Goal: Check status: Check status

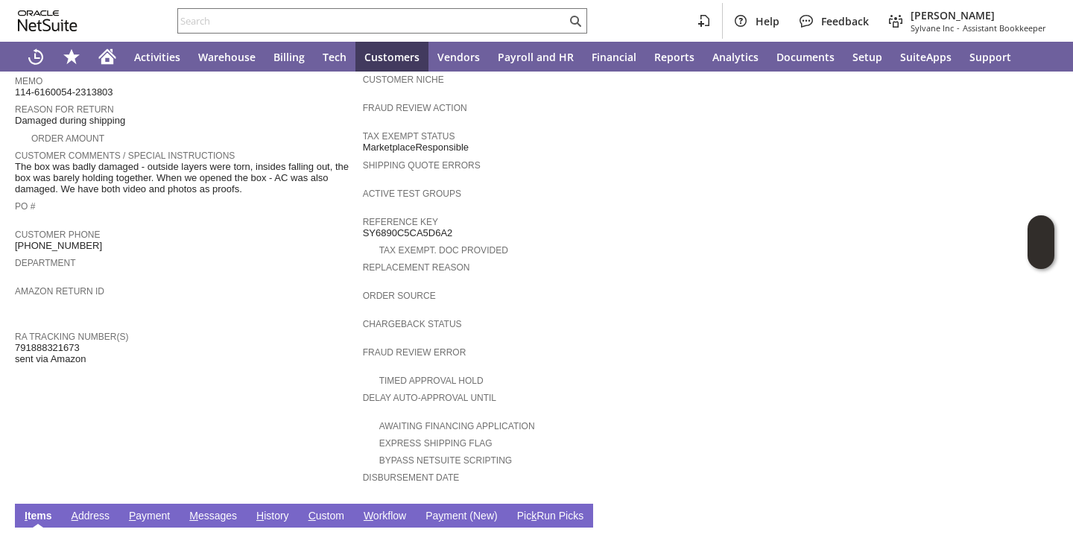
scroll to position [551, 0]
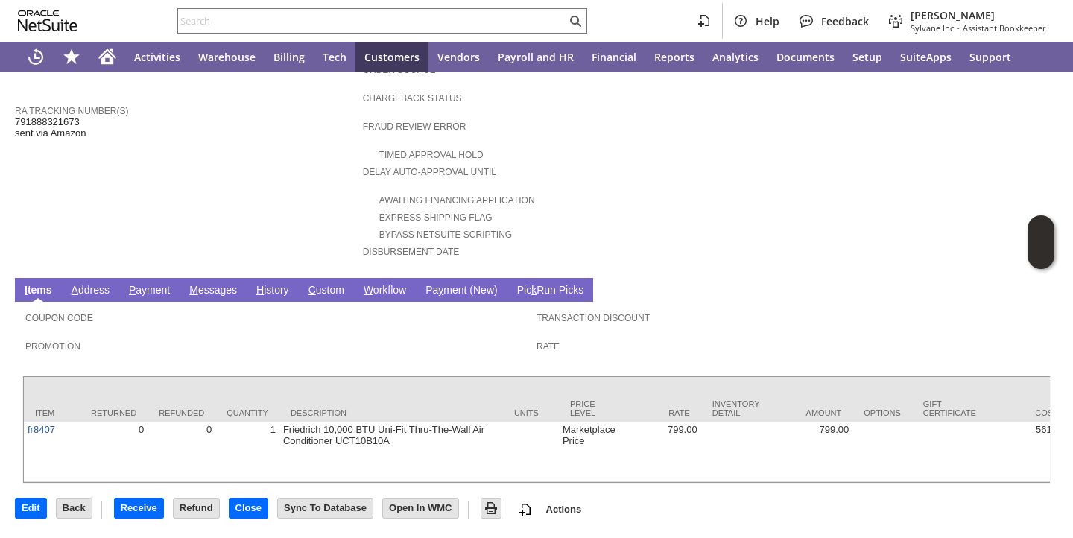
click at [71, 116] on span "791888321673 sent via Amazon" at bounding box center [50, 127] width 71 height 23
copy span "791888321673"
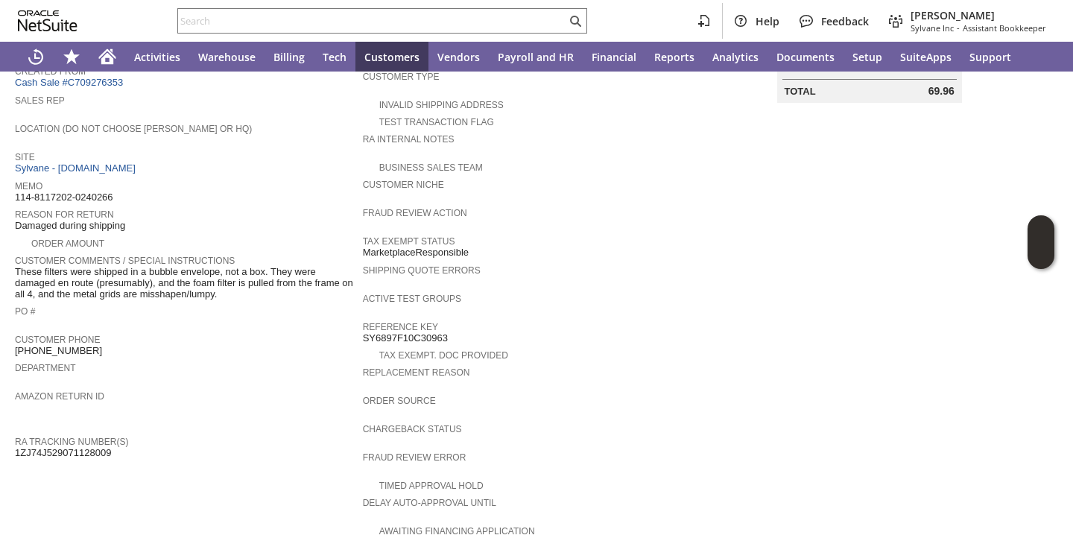
scroll to position [247, 0]
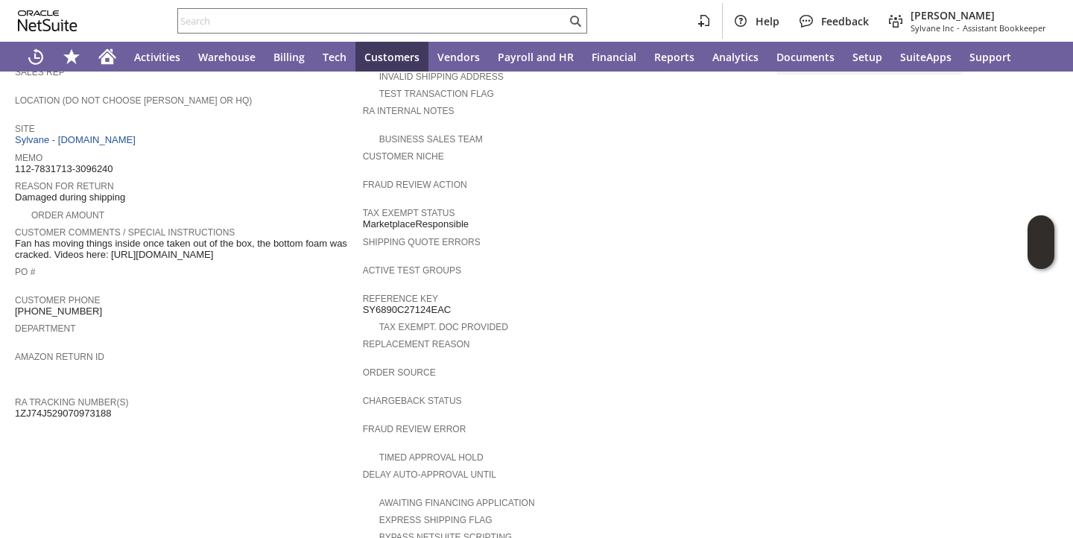
scroll to position [235, 0]
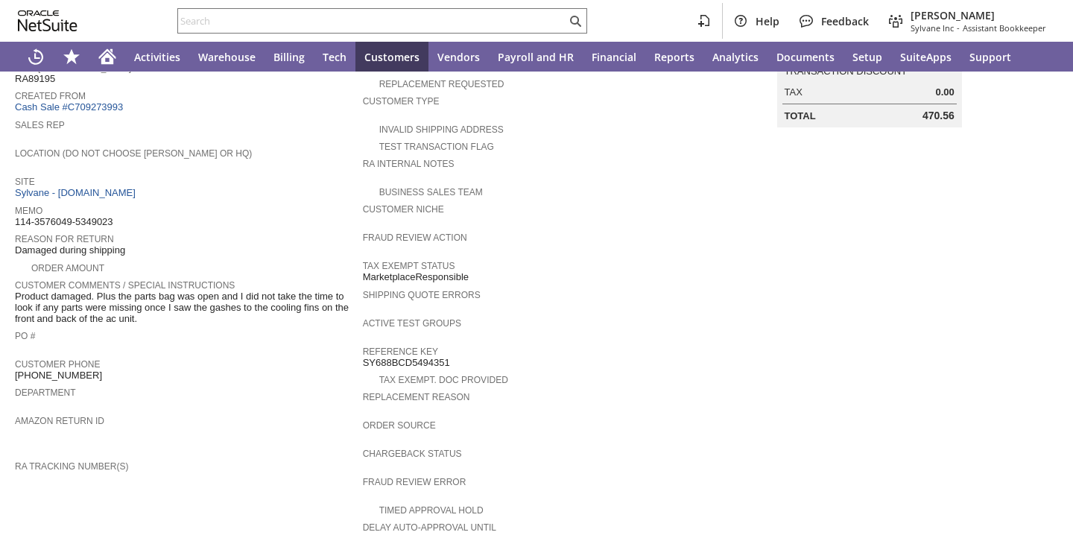
scroll to position [190, 0]
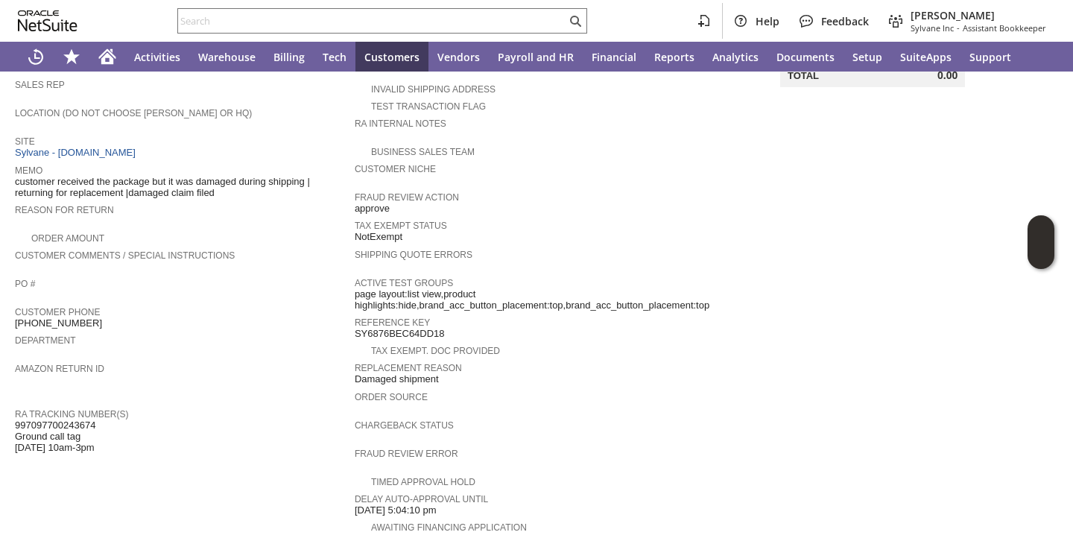
scroll to position [233, 0]
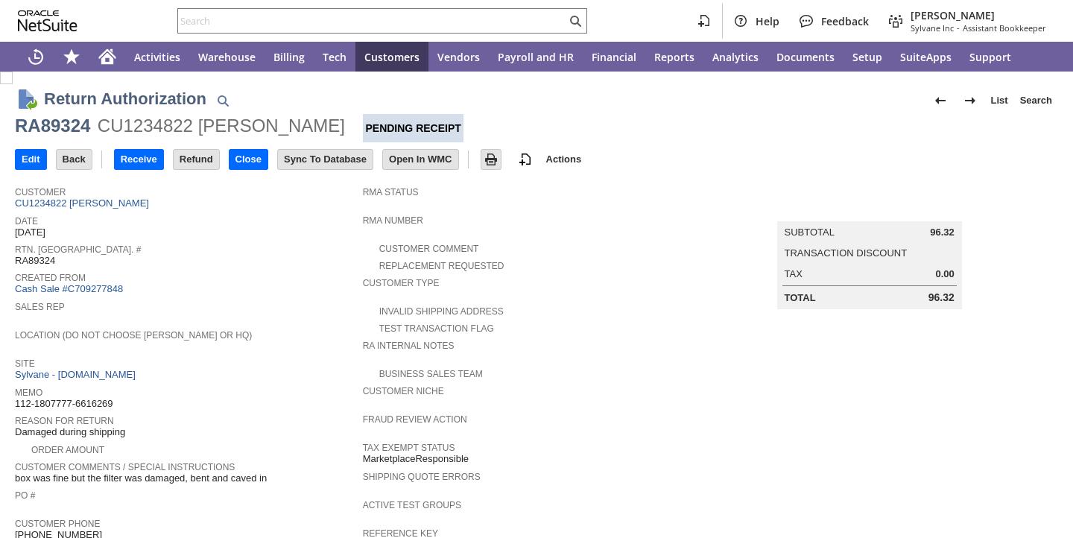
scroll to position [682, 0]
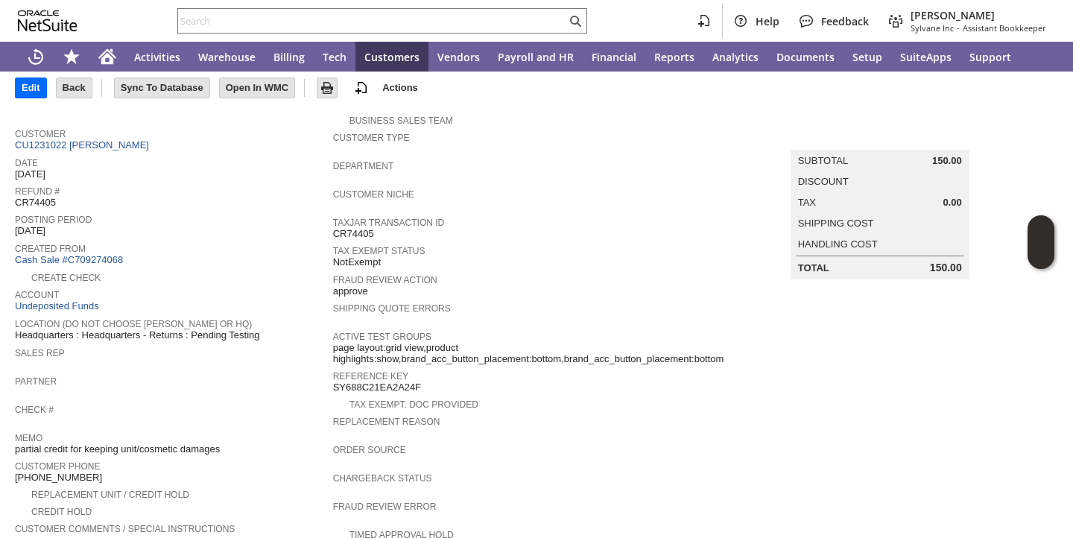
scroll to position [70, 0]
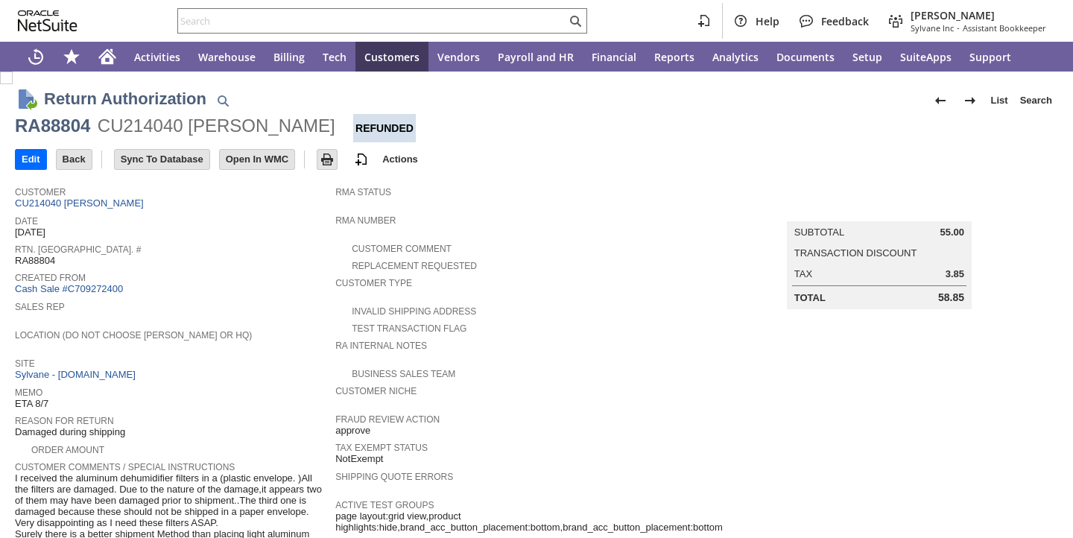
click at [303, 230] on div "Date 7/31/2025" at bounding box center [171, 225] width 313 height 27
click at [116, 206] on link "CU214040 Donald E Acheson" at bounding box center [81, 202] width 133 height 11
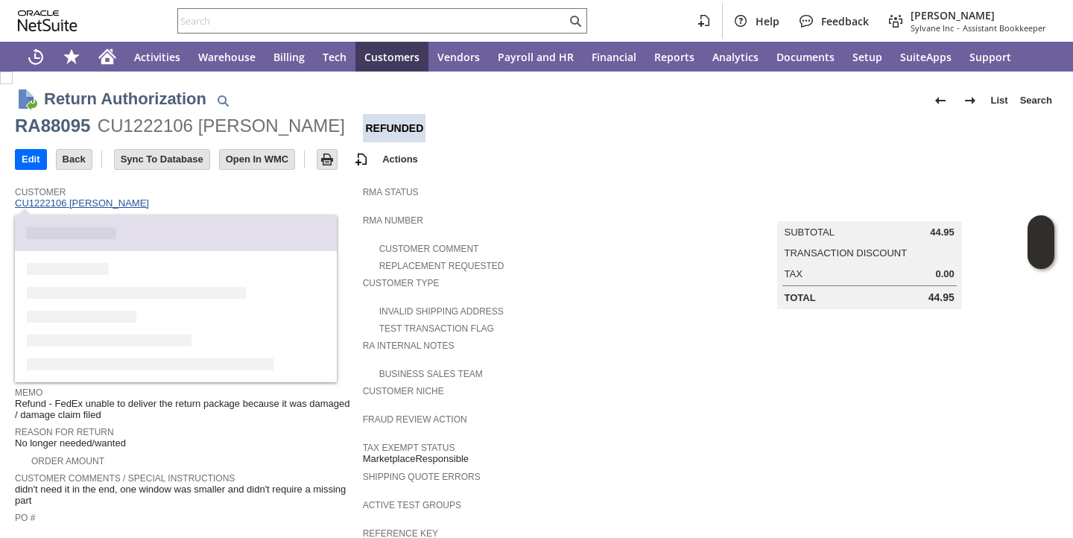
click at [96, 206] on link "CU1222106 Norman Walker" at bounding box center [84, 202] width 138 height 11
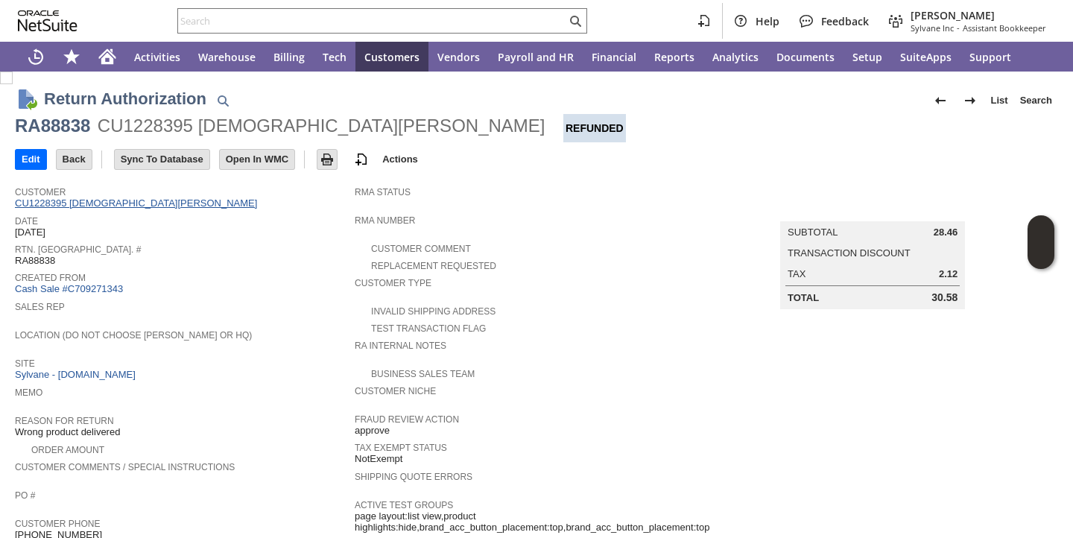
click at [112, 204] on link "CU1228395 Christian Millet" at bounding box center [138, 202] width 246 height 11
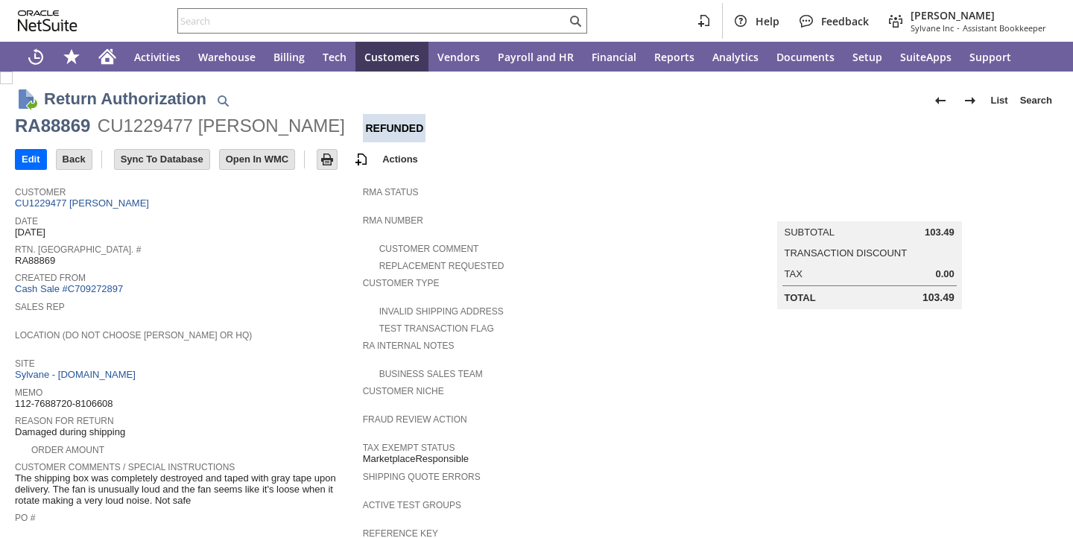
click at [264, 208] on div "Customer CU1229477 [PERSON_NAME]" at bounding box center [185, 197] width 341 height 28
click at [90, 207] on link "CU1229477 leslie cook" at bounding box center [84, 202] width 138 height 11
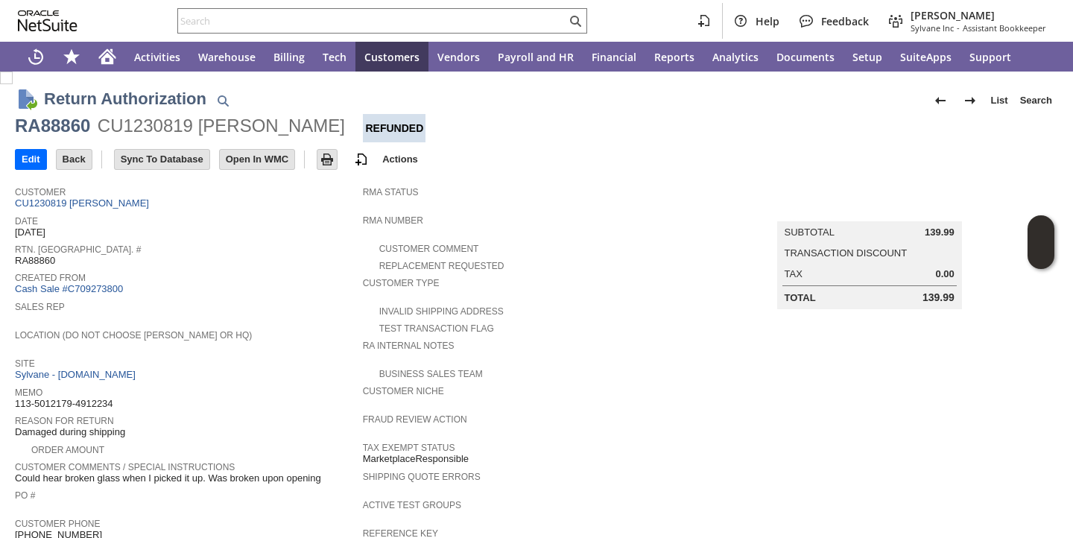
click at [151, 213] on span "Date" at bounding box center [185, 219] width 341 height 15
click at [148, 206] on link "CU1230819 Christopher A Campbell" at bounding box center [84, 202] width 138 height 11
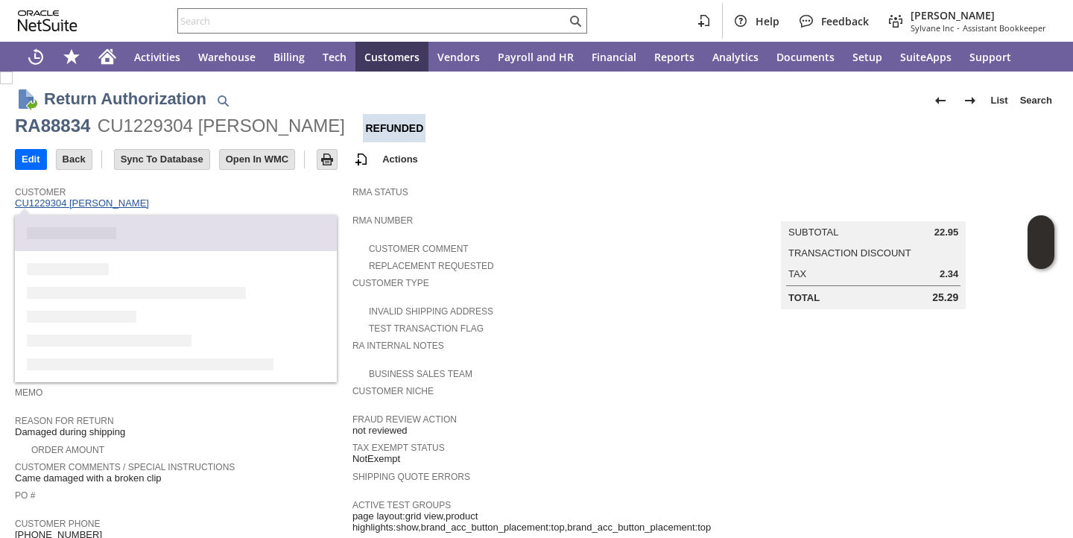
click at [81, 207] on link "CU1229304 vadim karapetyan" at bounding box center [84, 202] width 138 height 11
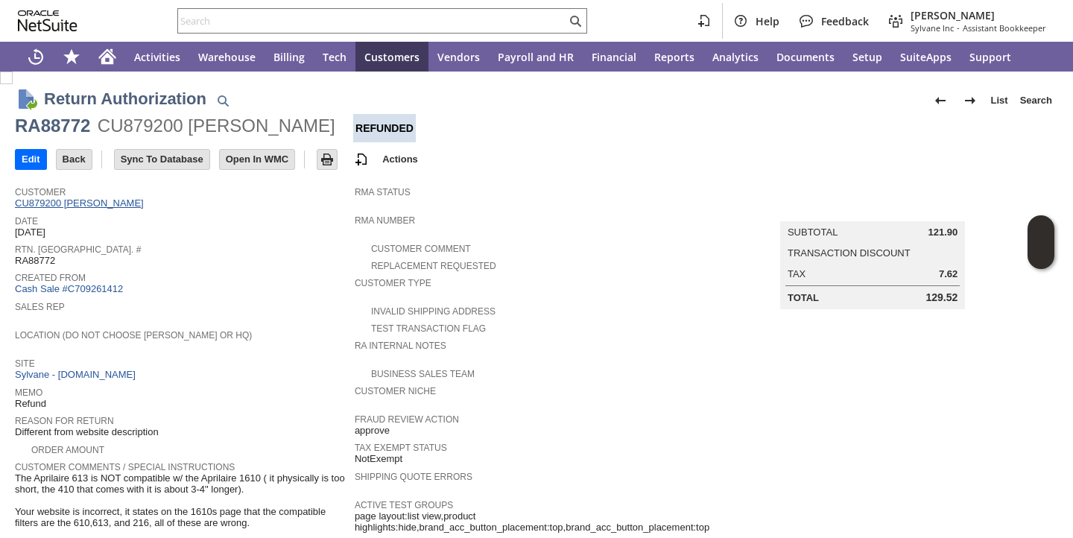
click at [65, 206] on link "CU879200 Sean F Corey" at bounding box center [81, 202] width 133 height 11
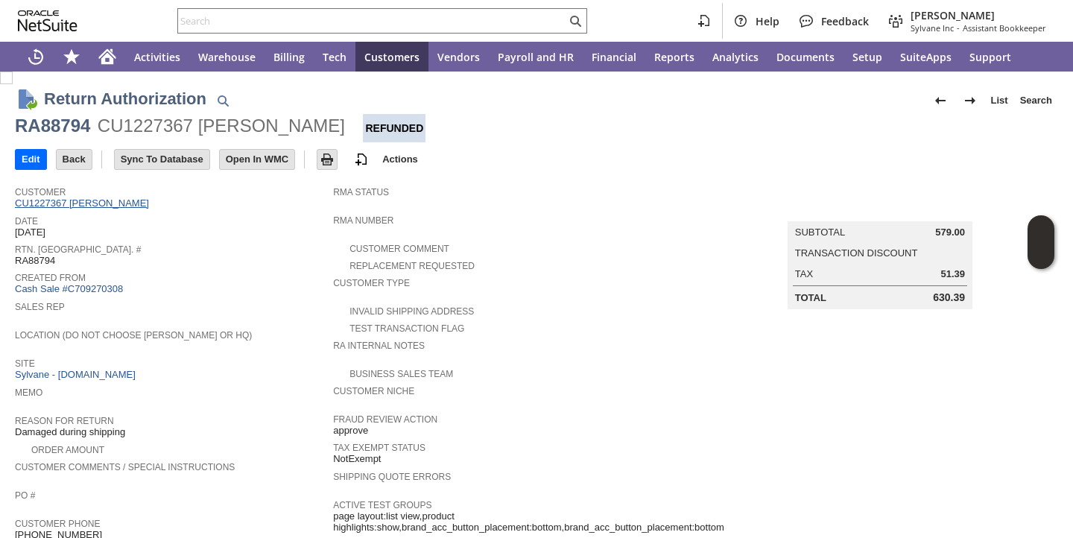
click at [128, 209] on link "CU1227367 lianaveth nieves" at bounding box center [84, 202] width 138 height 11
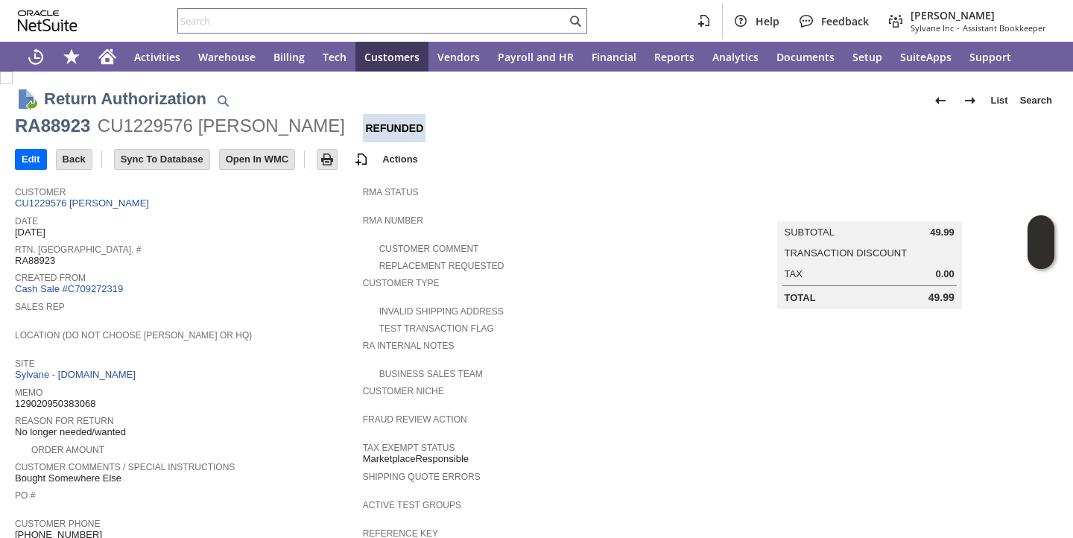
click at [69, 212] on span "Date" at bounding box center [185, 219] width 341 height 15
click at [69, 211] on td "Customer CU1229576 David Zhu" at bounding box center [189, 195] width 348 height 33
click at [69, 209] on link "CU1229576 David Zhu" at bounding box center [84, 202] width 138 height 11
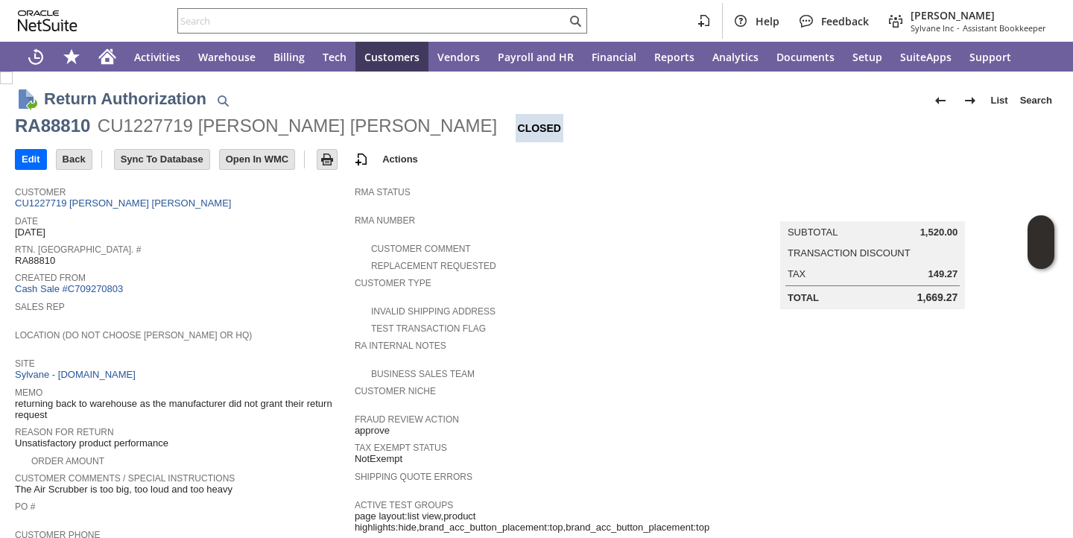
click at [110, 194] on span "Customer" at bounding box center [181, 190] width 332 height 15
click at [111, 203] on link "CU1227719 alejandro a garcia" at bounding box center [125, 202] width 220 height 11
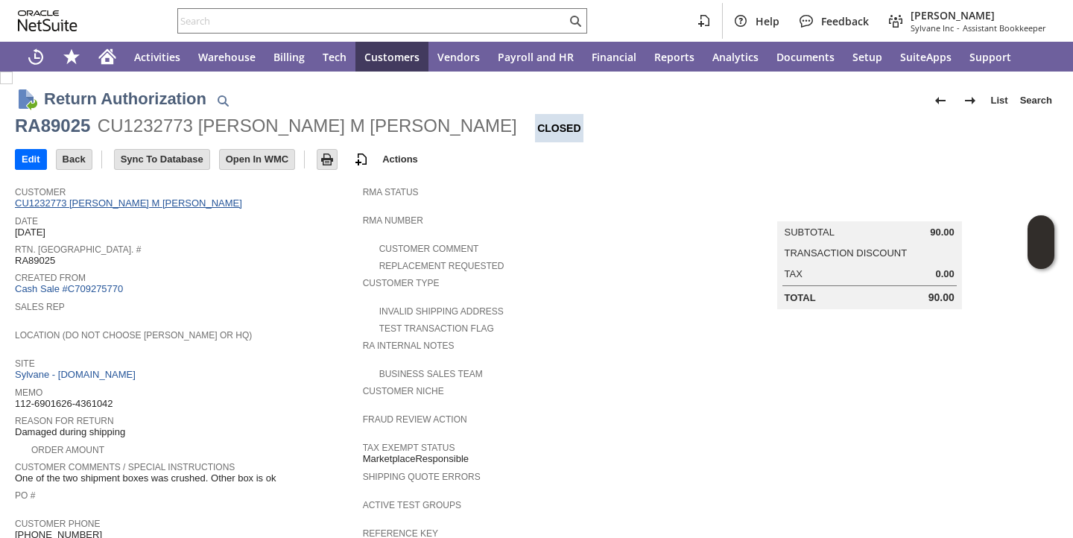
click at [111, 204] on link "CU1232773 [PERSON_NAME] M [PERSON_NAME]" at bounding box center [130, 202] width 231 height 11
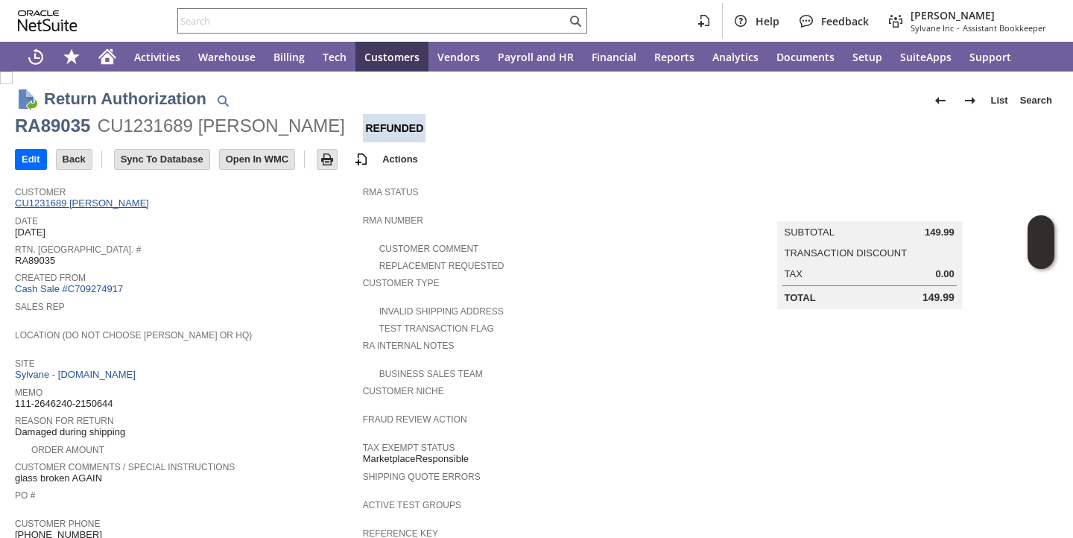
click at [83, 204] on link "CU1231689 Anna McCurdy" at bounding box center [84, 202] width 138 height 11
click at [220, 239] on td "Date 8/8/2025" at bounding box center [189, 226] width 348 height 28
click at [87, 203] on link "CU1231828 Zach Bradley" at bounding box center [84, 202] width 138 height 11
click at [107, 210] on td "Customer CU1229577 Robin Hartman" at bounding box center [189, 195] width 348 height 33
click at [107, 208] on link "CU1229577 Robin Hartman" at bounding box center [84, 202] width 138 height 11
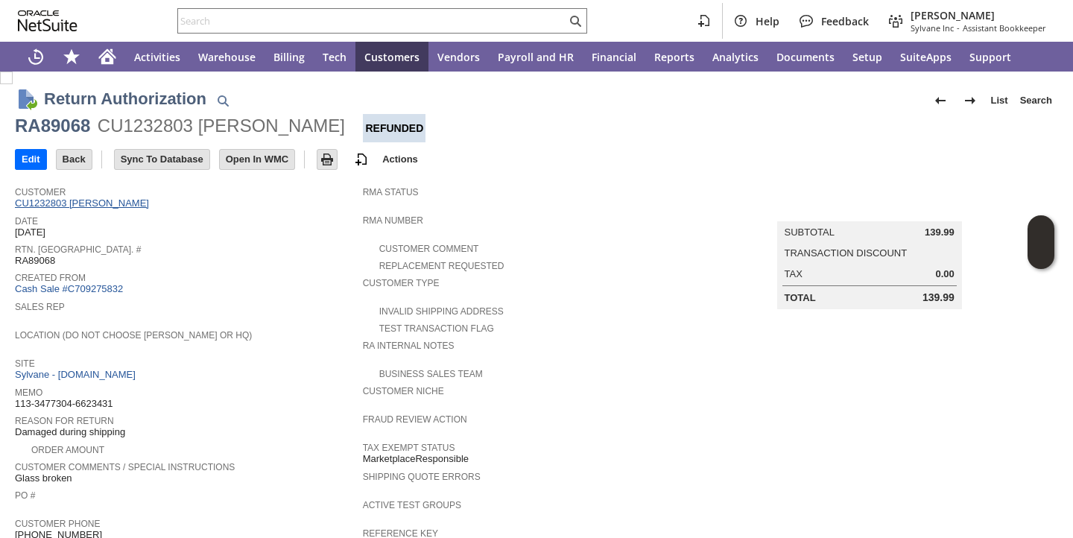
click at [149, 202] on link "CU1232803 Christopher A Campbell" at bounding box center [84, 202] width 138 height 11
click at [130, 205] on link "CU1230819 Christopher A Campbell" at bounding box center [84, 202] width 138 height 11
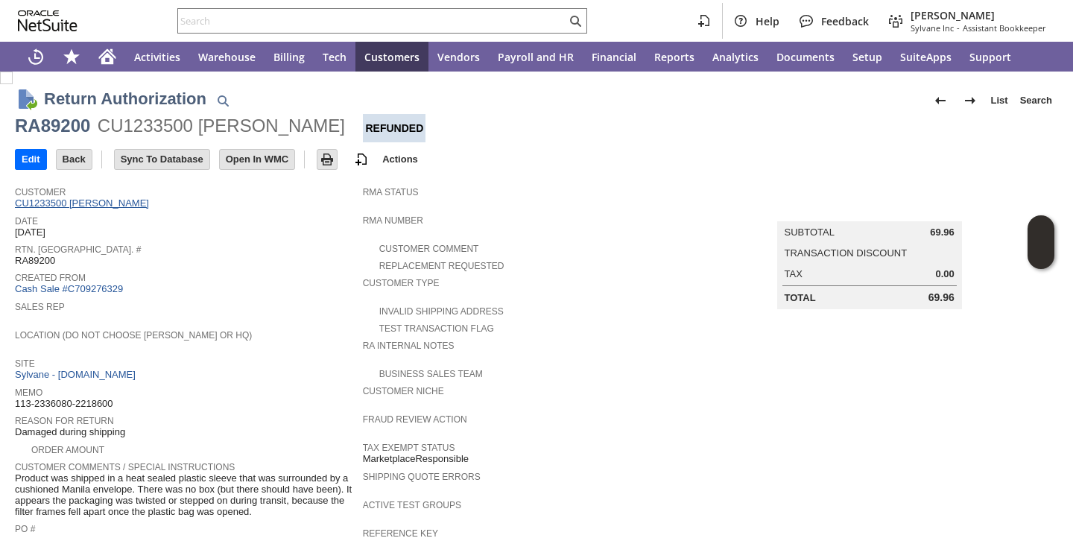
click at [119, 204] on link "CU1233500 Doug Hunsicker" at bounding box center [84, 202] width 138 height 11
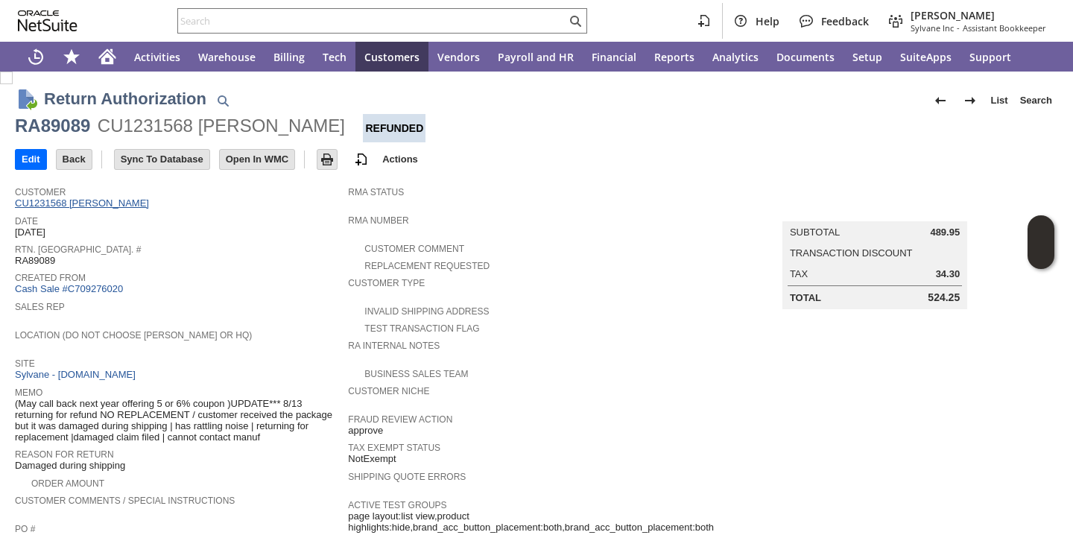
click at [104, 204] on link "CU1231568 Alison Leschen" at bounding box center [84, 202] width 138 height 11
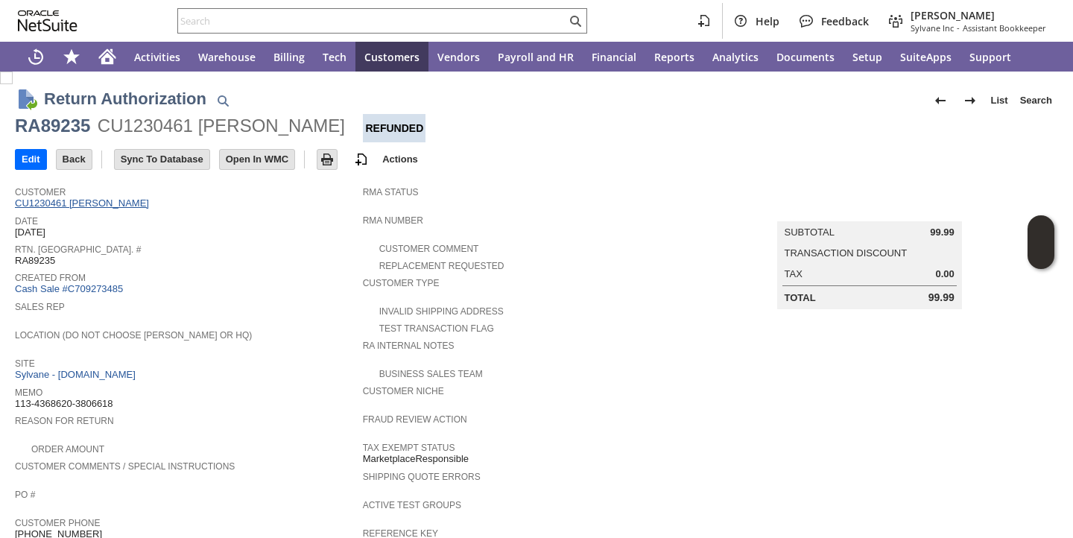
click at [118, 203] on link "CU1230461 debbie raffensberger" at bounding box center [84, 202] width 138 height 11
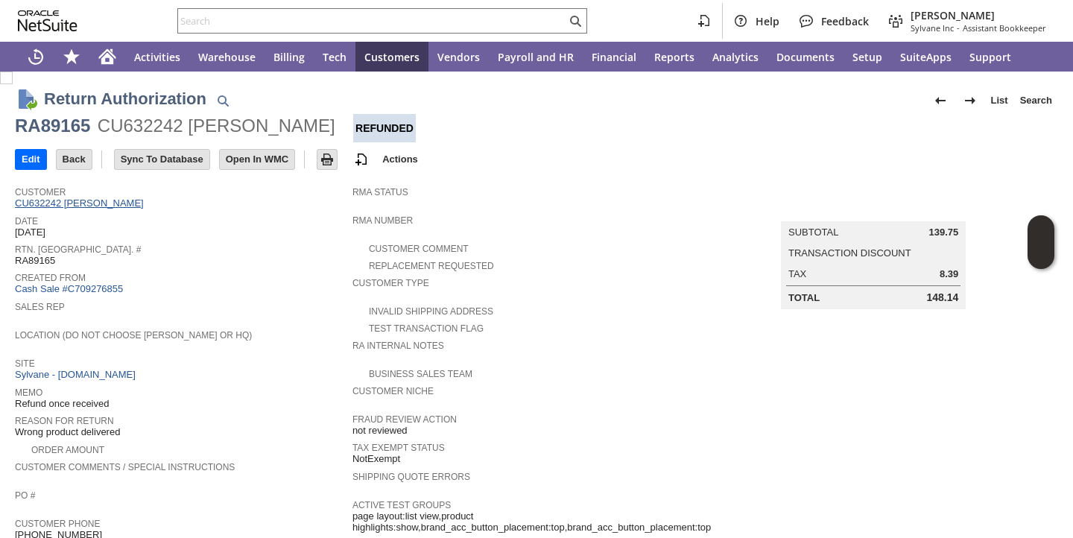
click at [104, 209] on link "CU632242 jane sleutaris" at bounding box center [81, 202] width 133 height 11
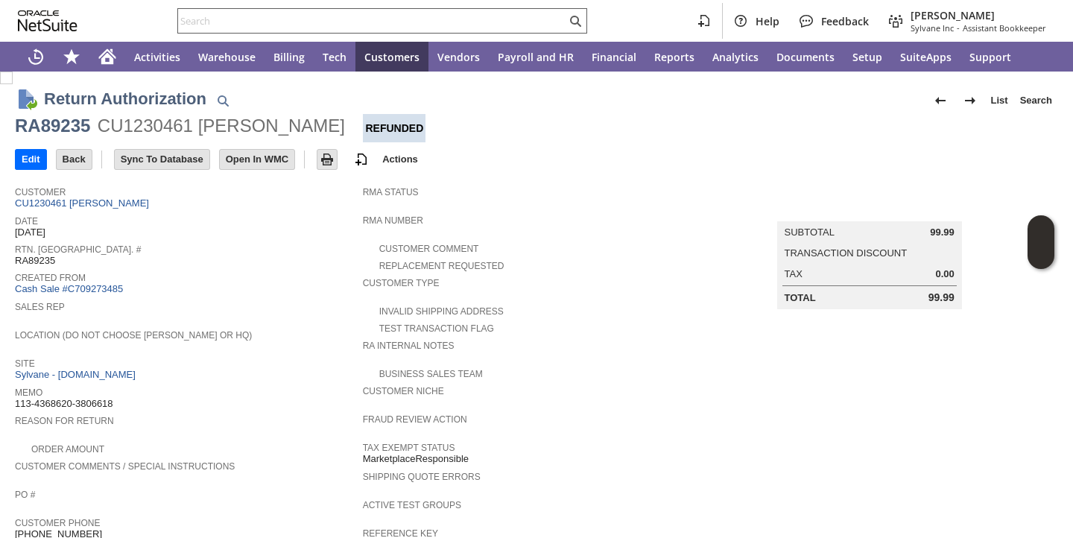
click at [303, 22] on input "text" at bounding box center [372, 21] width 388 height 18
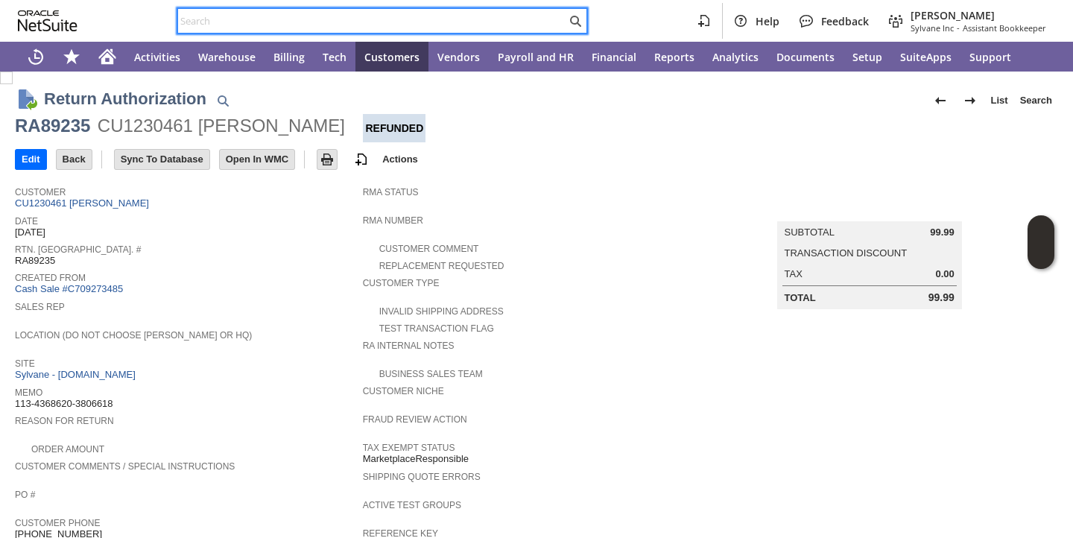
paste input "RA89117"
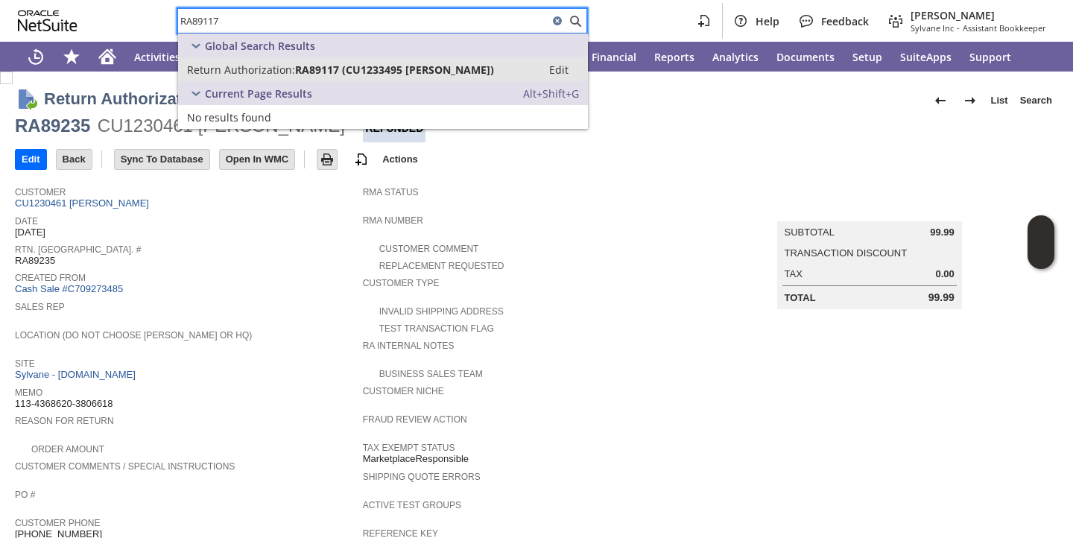
type input "RA89117"
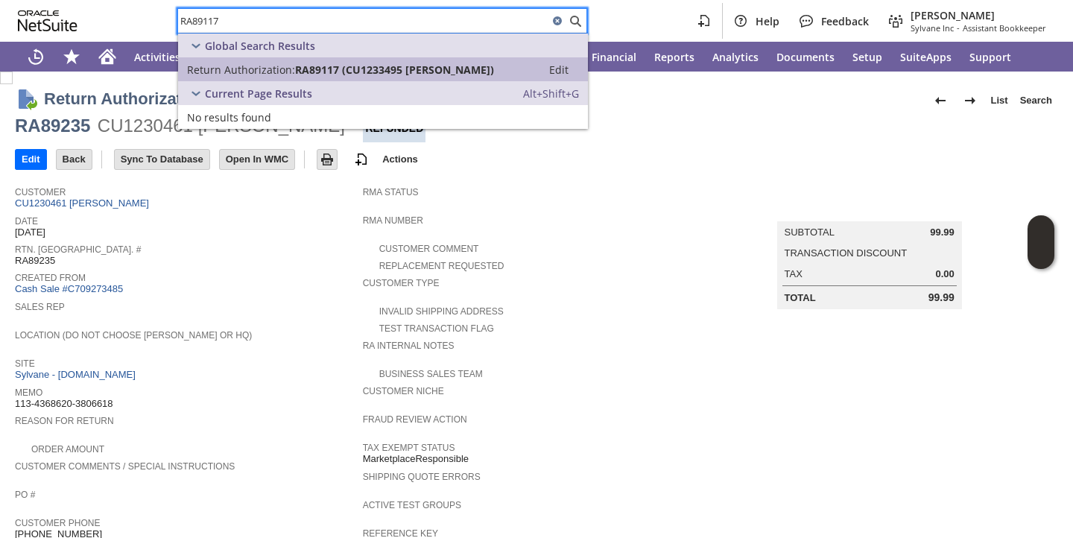
click at [265, 69] on span "Return Authorization:" at bounding box center [241, 70] width 108 height 14
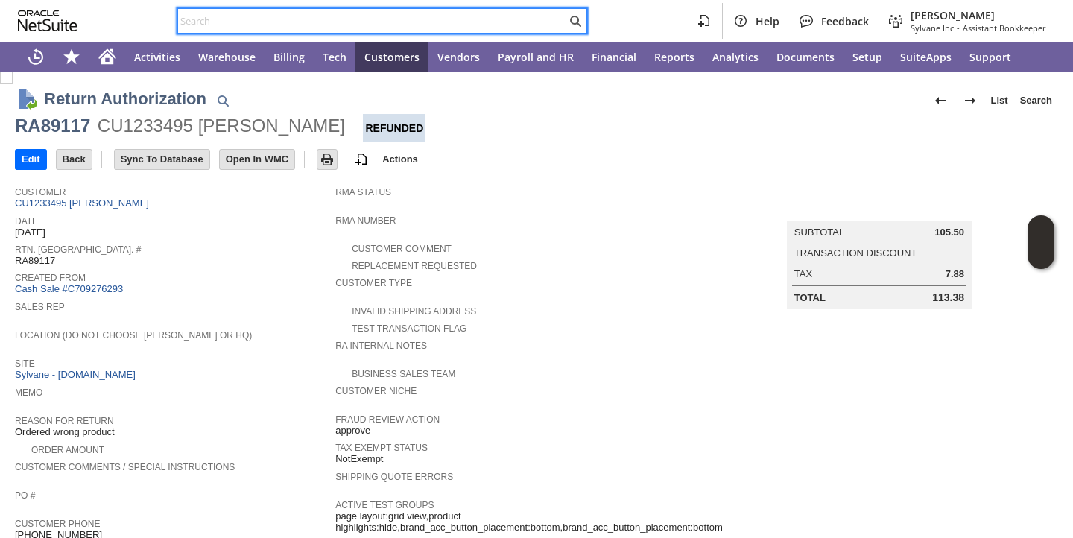
click at [342, 25] on input "text" at bounding box center [372, 21] width 388 height 18
paste input "RA89260"
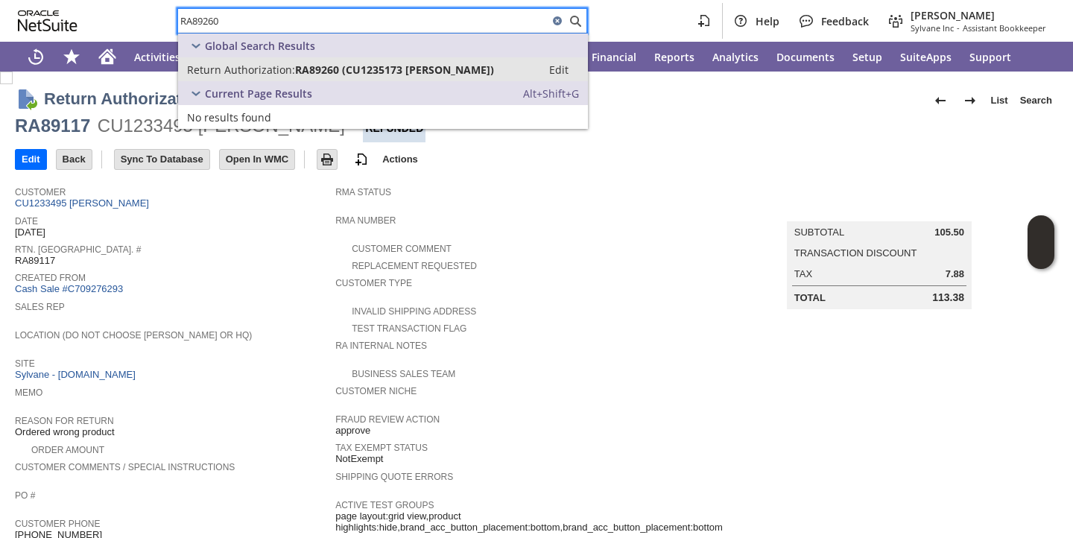
type input "RA89260"
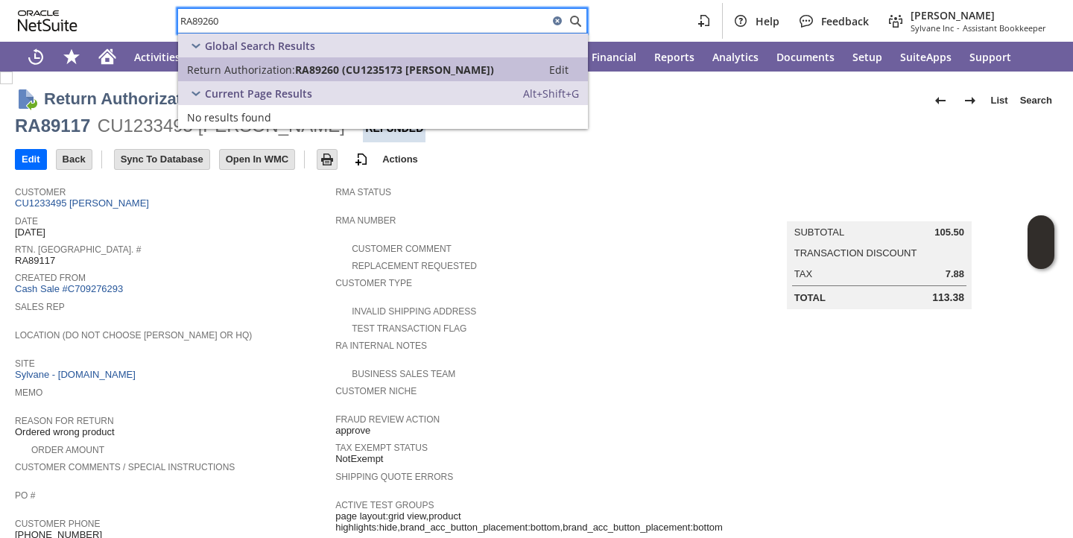
click at [278, 72] on span "Return Authorization:" at bounding box center [241, 70] width 108 height 14
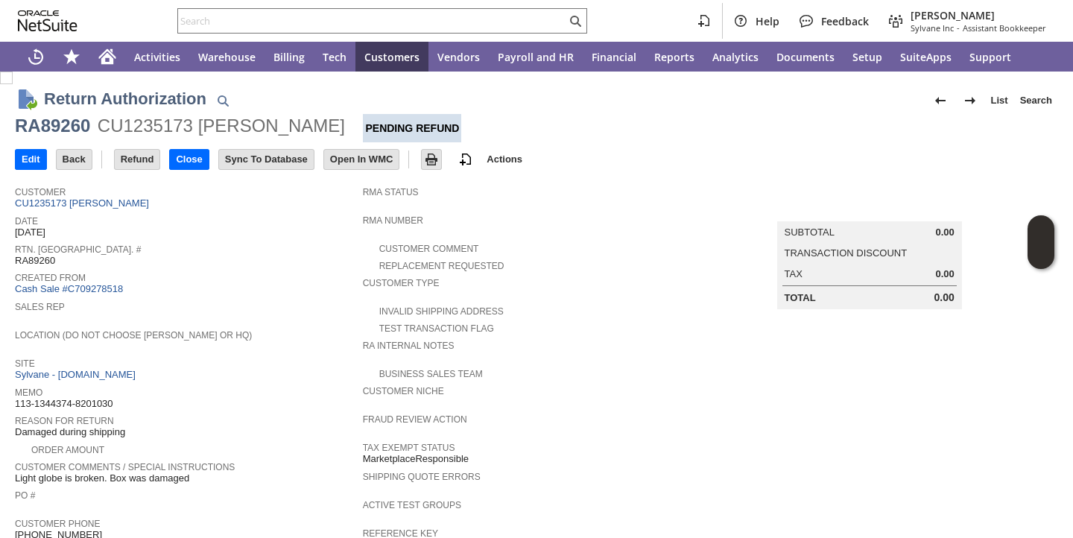
click at [181, 199] on div "Customer CU1235173 Carroll Callaway" at bounding box center [185, 197] width 341 height 28
click at [91, 203] on link "CU1235173 Carroll Callaway" at bounding box center [84, 202] width 138 height 11
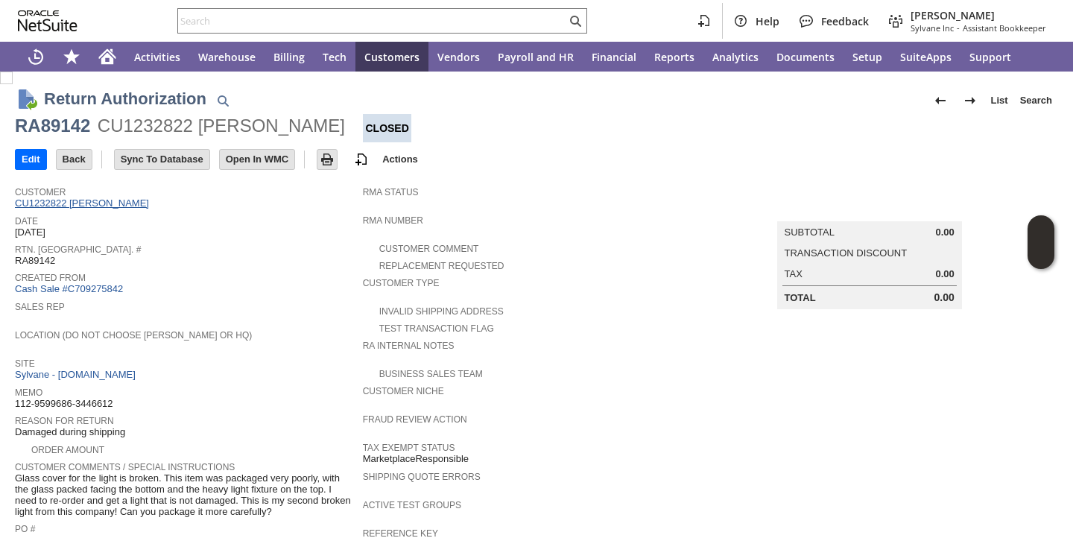
click at [110, 200] on link "CU1232822 [PERSON_NAME]" at bounding box center [84, 202] width 138 height 11
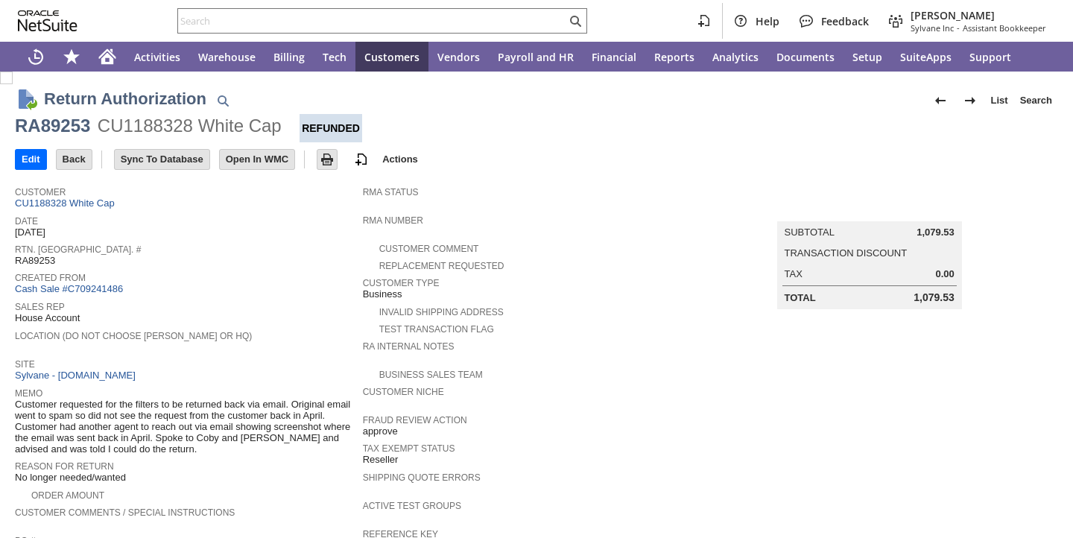
click at [244, 230] on div "Date 8/20/2025" at bounding box center [185, 225] width 341 height 27
click at [83, 200] on link "CU1188328 White Cap" at bounding box center [67, 202] width 104 height 11
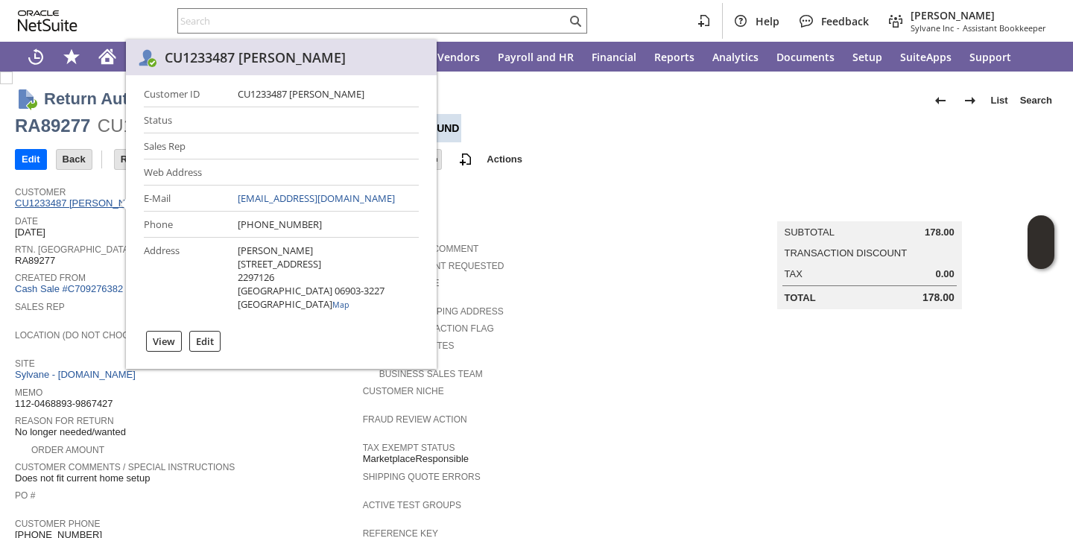
click at [95, 206] on link "CU1233487 Adam Davis" at bounding box center [84, 202] width 138 height 11
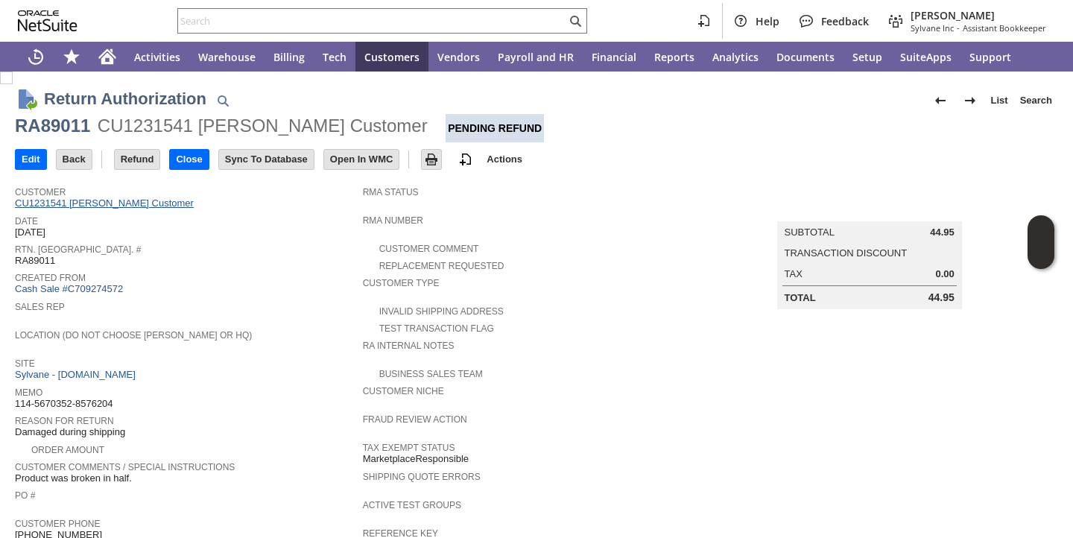
click at [79, 208] on link "CU1231541 calvin Customer" at bounding box center [106, 202] width 183 height 11
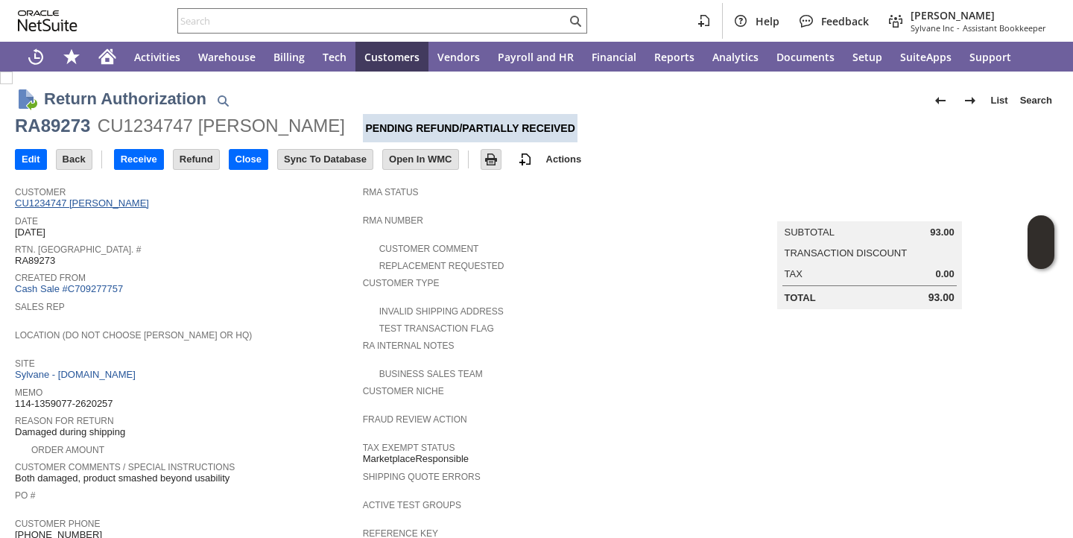
click at [116, 203] on link "CU1234747 [PERSON_NAME]" at bounding box center [84, 202] width 138 height 11
